Goal: Navigation & Orientation: Go to known website

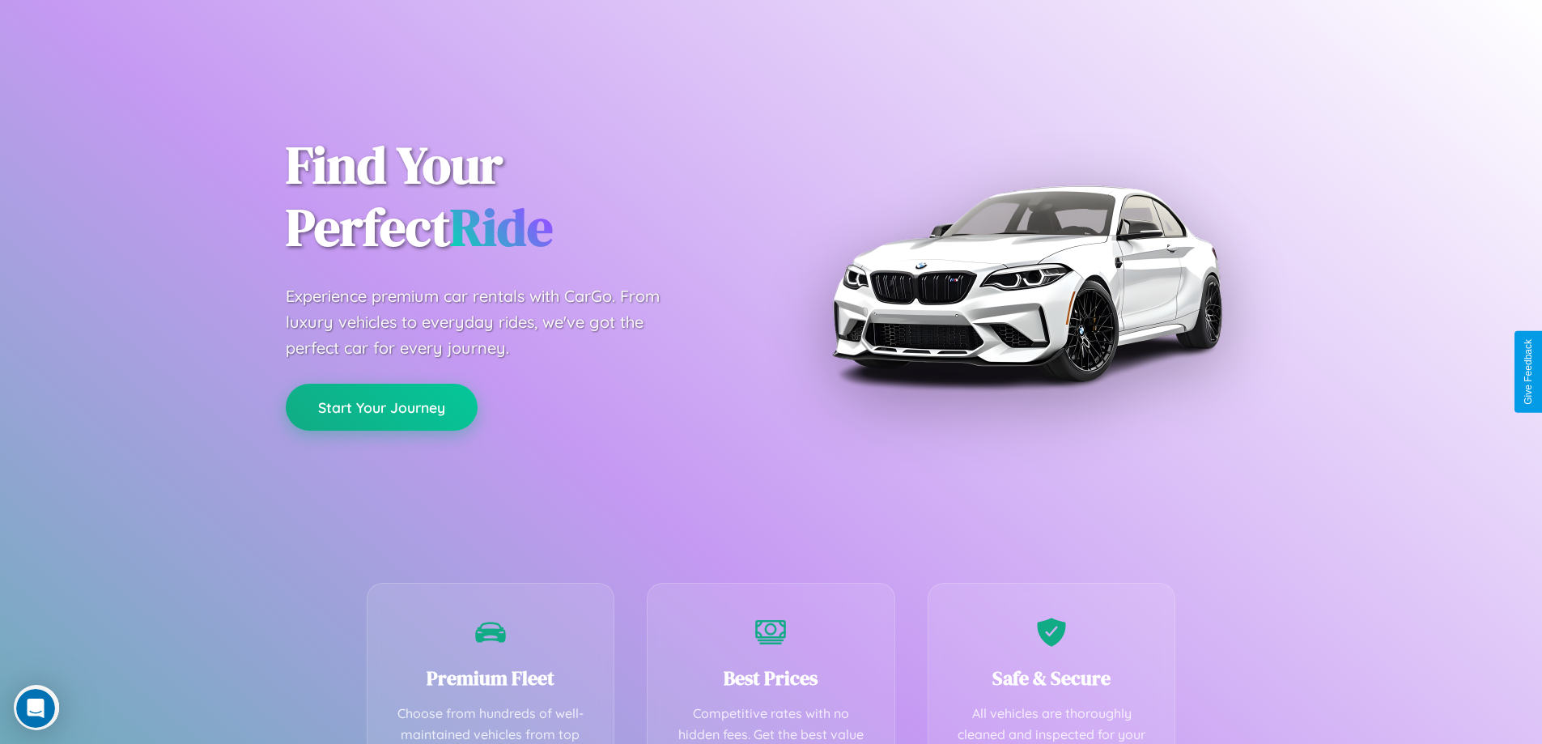
click at [381, 407] on button "Start Your Journey" at bounding box center [382, 407] width 192 height 47
click at [381, 406] on button "Start Your Journey" at bounding box center [382, 407] width 192 height 47
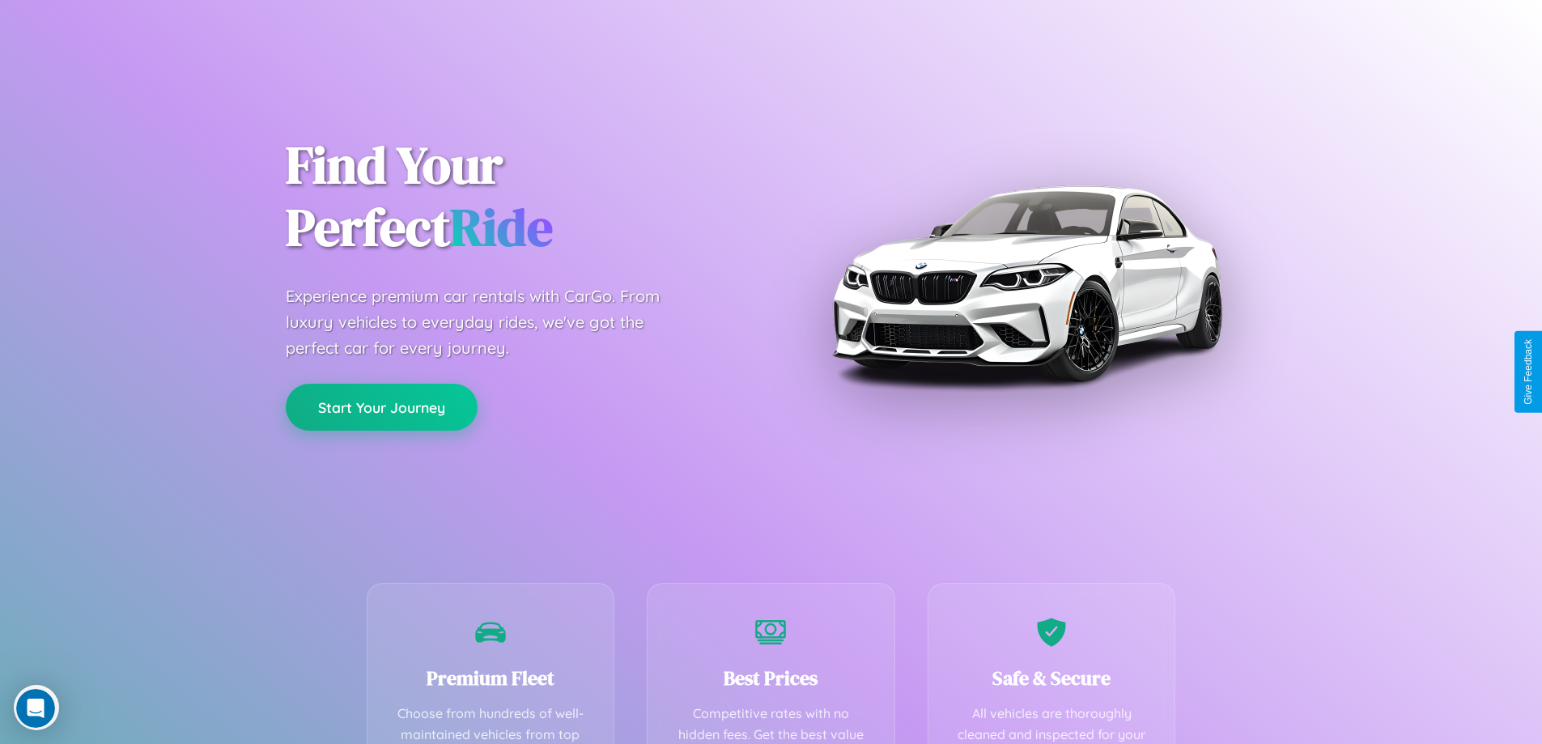
click at [381, 406] on button "Start Your Journey" at bounding box center [382, 407] width 192 height 47
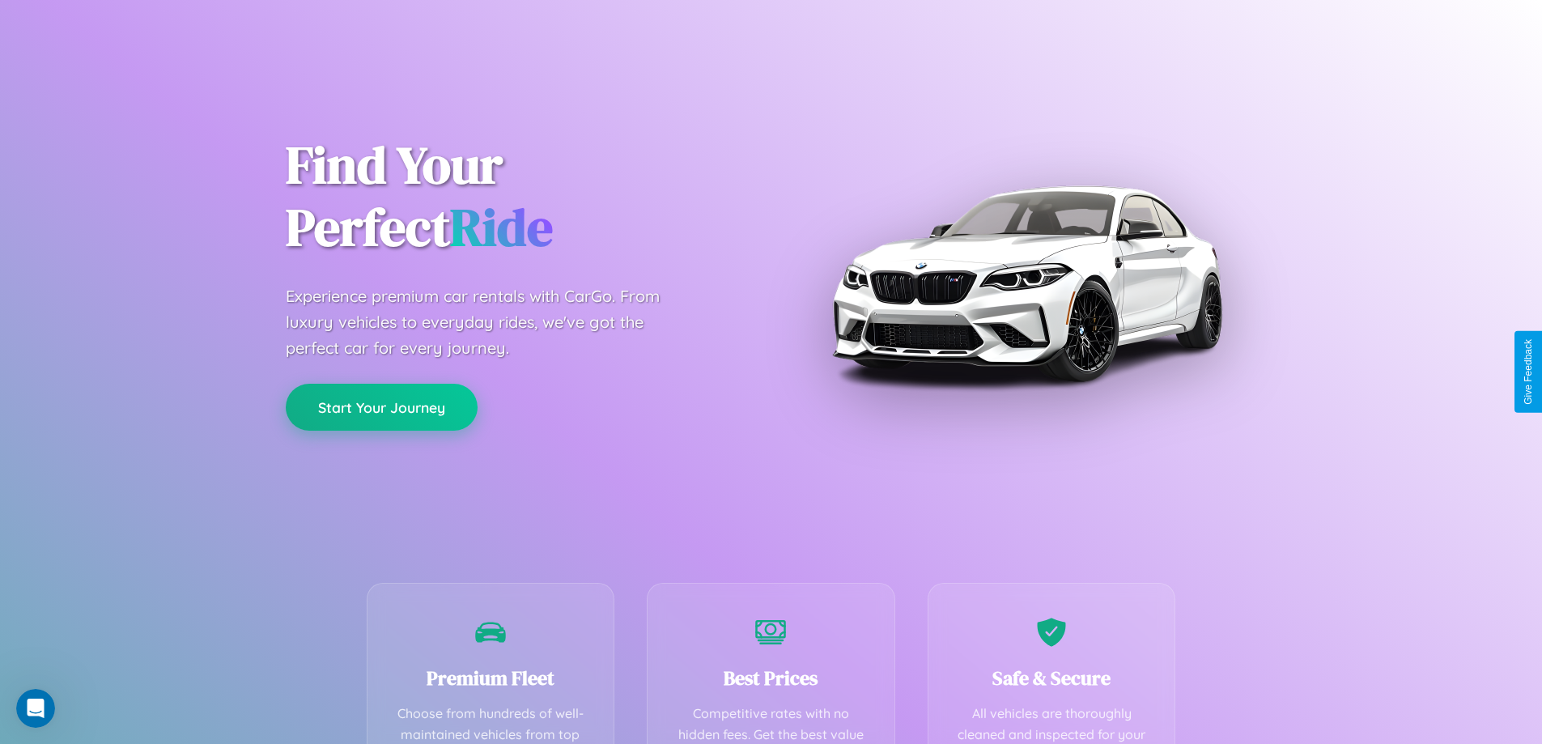
click at [381, 406] on button "Start Your Journey" at bounding box center [382, 407] width 192 height 47
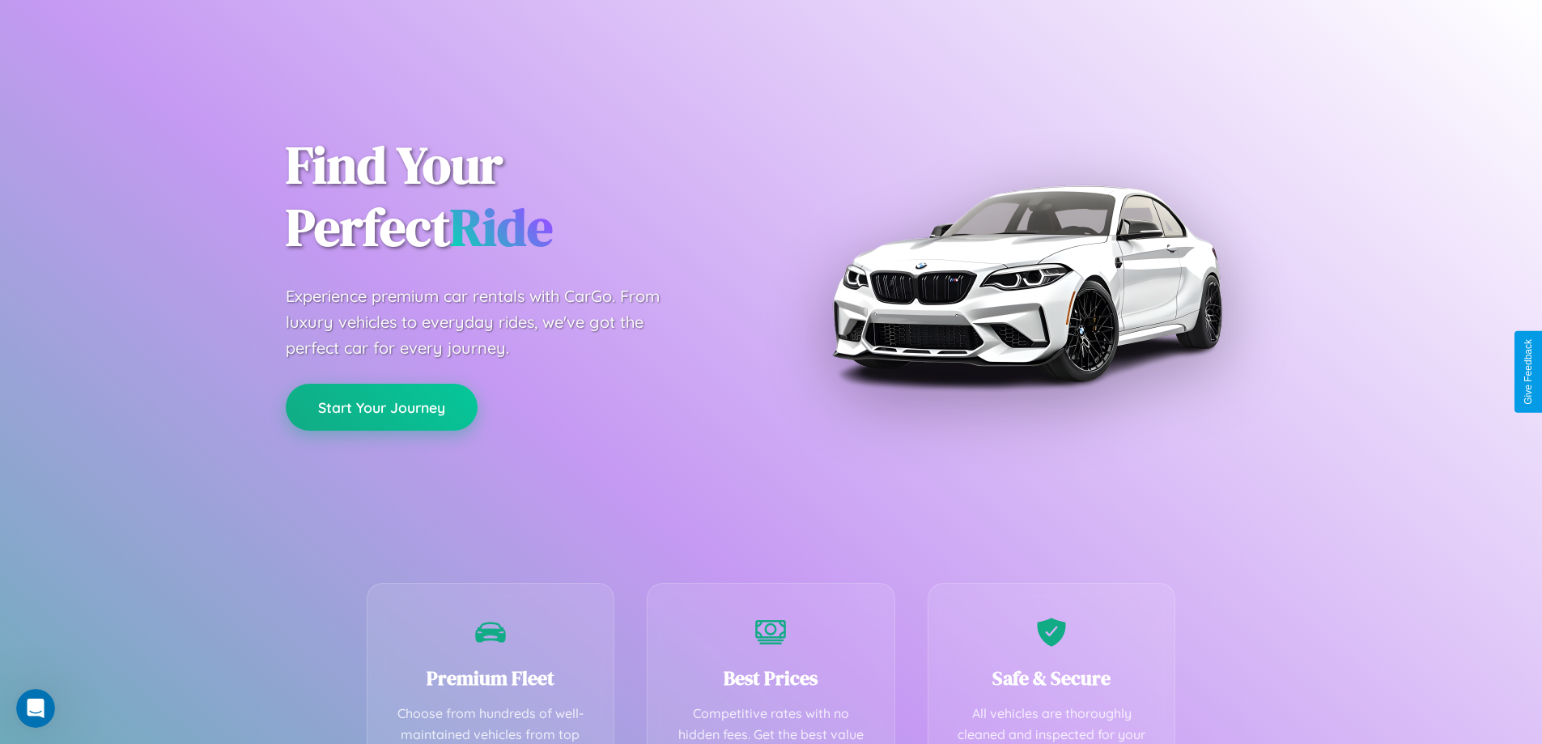
click at [381, 406] on button "Start Your Journey" at bounding box center [382, 407] width 192 height 47
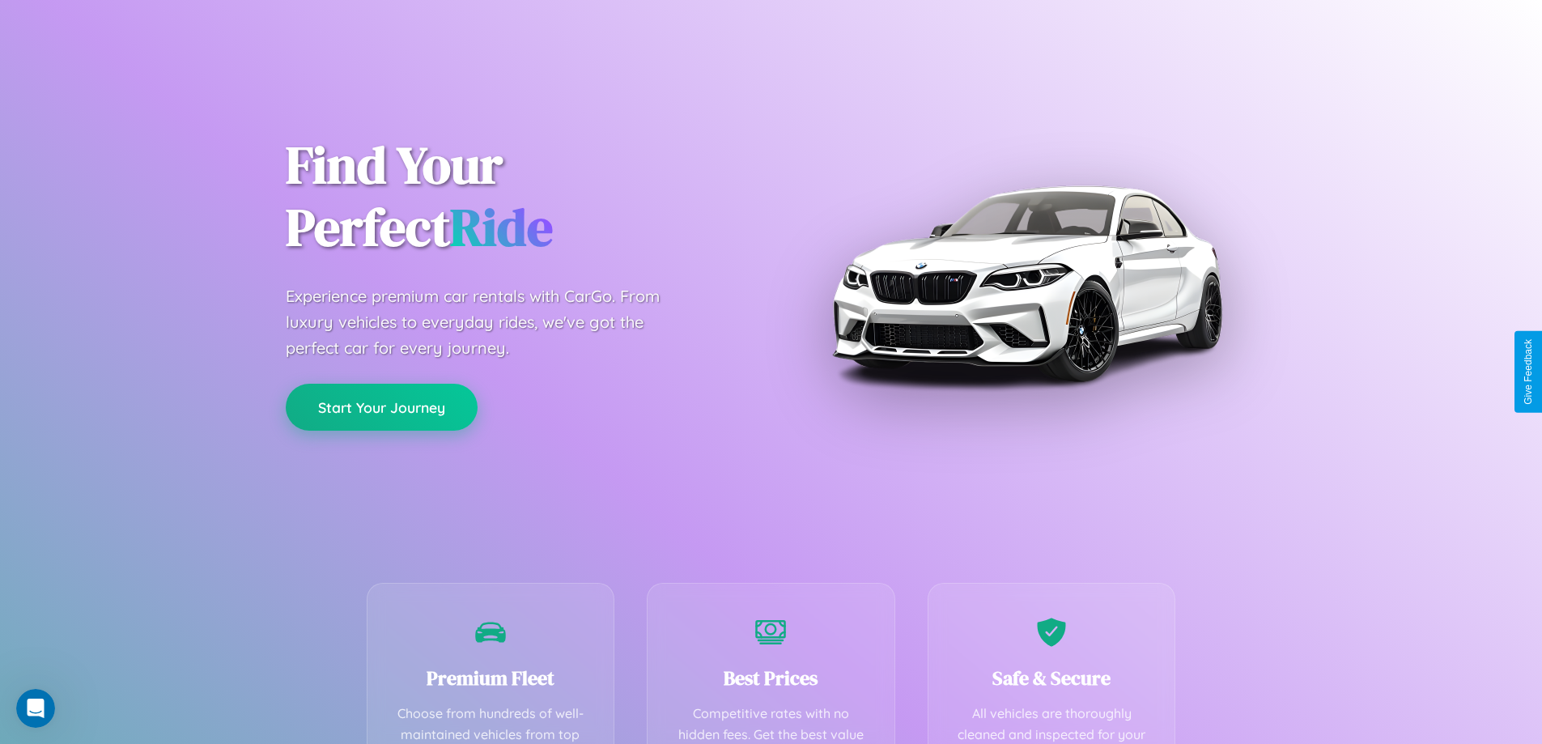
click at [381, 406] on button "Start Your Journey" at bounding box center [382, 407] width 192 height 47
